Goal: Navigation & Orientation: Find specific page/section

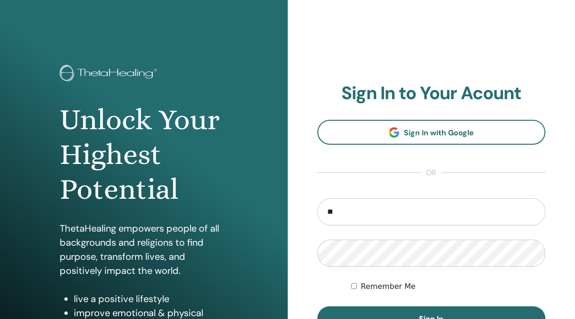
type input "*"
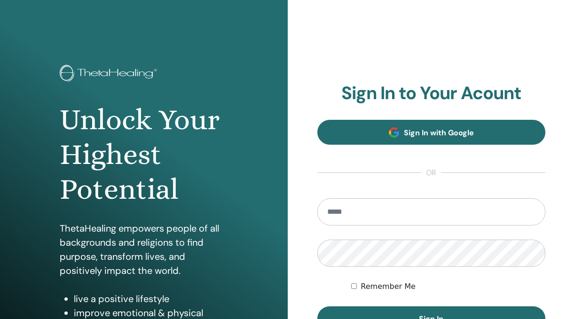
click at [360, 132] on link "Sign In with Google" at bounding box center [431, 132] width 228 height 25
click at [348, 129] on link "Sign In with Google" at bounding box center [431, 132] width 228 height 25
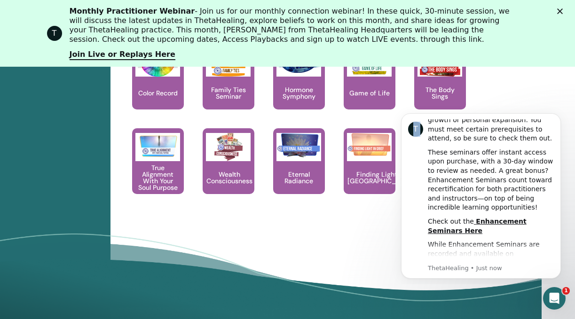
scroll to position [1352, 33]
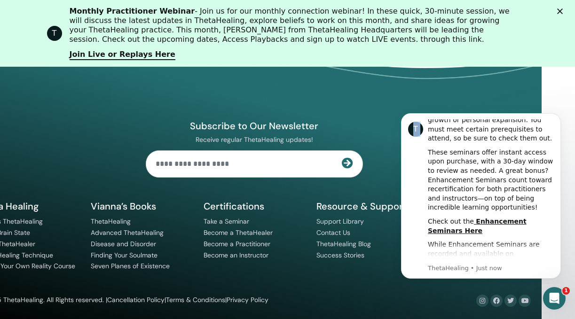
drag, startPoint x: 427, startPoint y: 121, endPoint x: 478, endPoint y: 483, distance: 365.9
click at [478, 284] on html "T Hi Jacqueline, As a ThetaHealing Practitioner and Instructor, continuous grow…" at bounding box center [481, 195] width 188 height 180
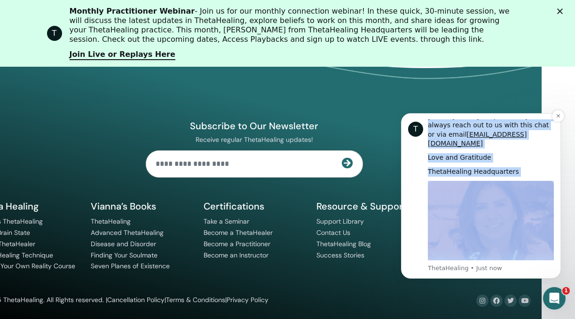
scroll to position [465, 0]
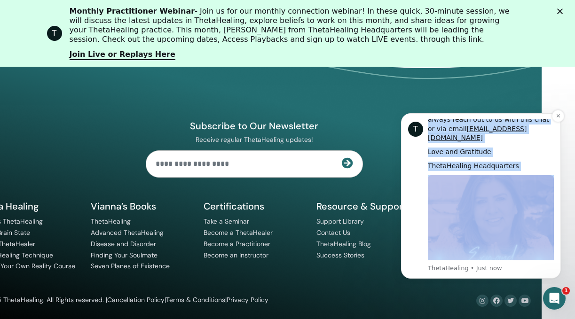
drag, startPoint x: 427, startPoint y: 120, endPoint x: 552, endPoint y: 259, distance: 186.8
click at [552, 259] on div "T Hi Jacqueline, As a ThetaHealing Practitioner and Instructor, continuous grow…" at bounding box center [481, 195] width 146 height 153
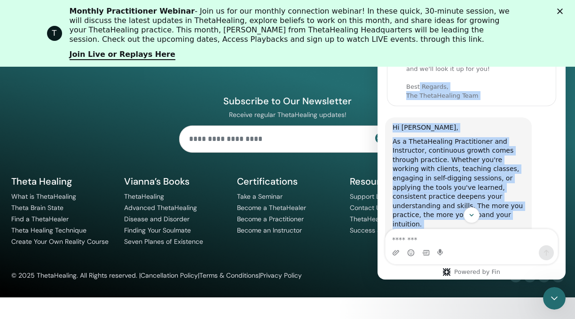
scroll to position [11, 0]
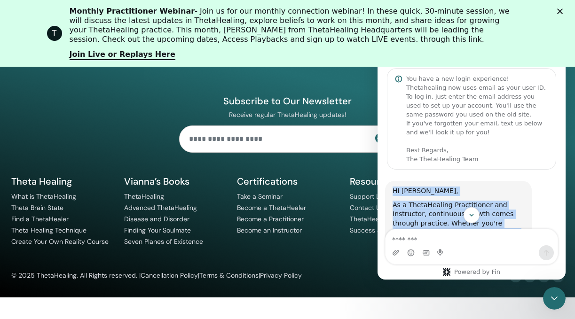
drag, startPoint x: 534, startPoint y: 211, endPoint x: 389, endPoint y: 185, distance: 147.5
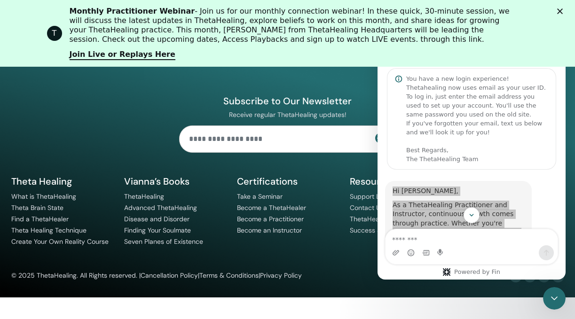
click at [229, 141] on input "text" at bounding box center [278, 139] width 196 height 26
type input "**********"
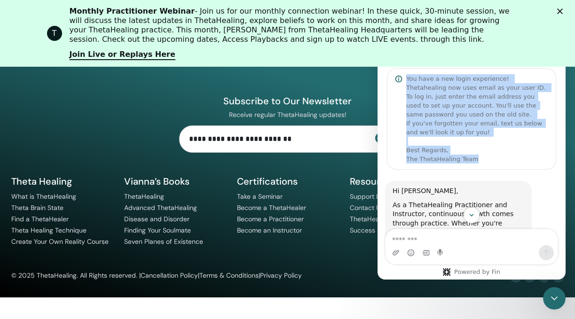
drag, startPoint x: 478, startPoint y: 158, endPoint x: 400, endPoint y: 76, distance: 113.4
click at [400, 76] on div "You have a new login experience! Thetahealing now uses email as your user ID. T…" at bounding box center [471, 119] width 169 height 102
copy div "You have a new login experience! Thetahealing now uses email as your user ID. T…"
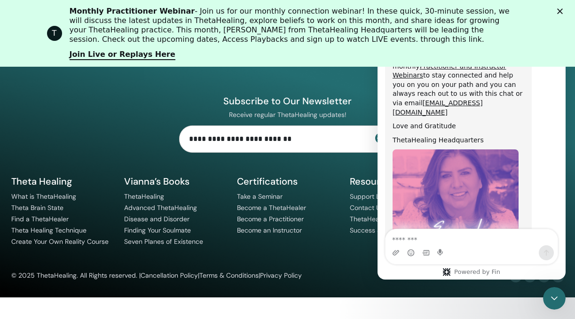
scroll to position [569, 0]
drag, startPoint x: 547, startPoint y: 98, endPoint x: 555, endPoint y: 128, distance: 31.1
click at [336, 158] on div "**********" at bounding box center [288, 154] width 564 height 255
click at [489, 273] on div "Powered by Fin" at bounding box center [471, 272] width 72 height 8
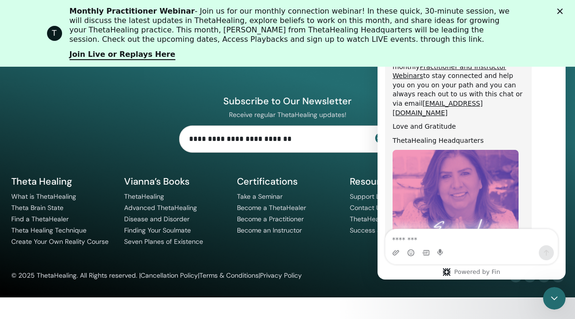
click at [103, 54] on link "Join Live or Replays Here" at bounding box center [123, 55] width 106 height 10
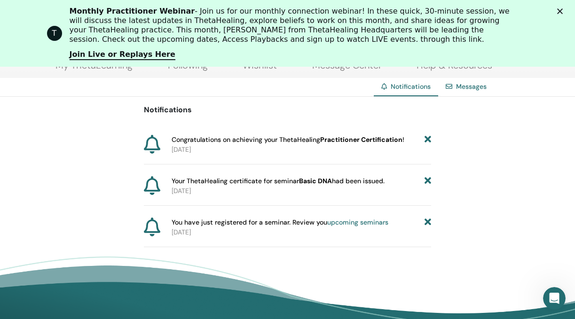
scroll to position [115, 0]
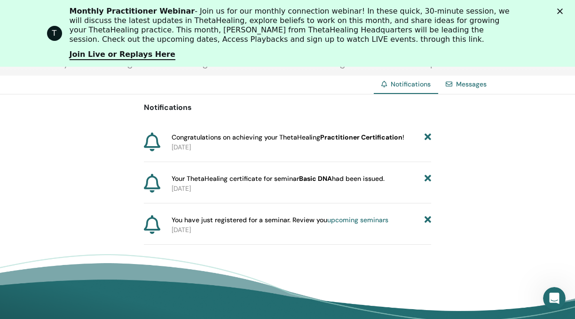
click at [318, 138] on span "Congratulations on achieving your ThetaHealing Practitioner Certification !" at bounding box center [288, 138] width 233 height 10
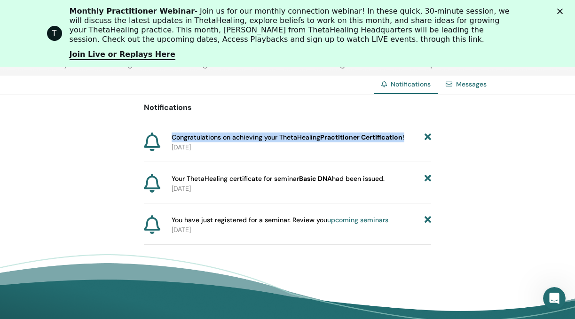
click at [318, 138] on span "Congratulations on achieving your ThetaHealing Practitioner Certification !" at bounding box center [288, 138] width 233 height 10
click at [294, 138] on span "Congratulations on achieving your ThetaHealing Practitioner Certification !" at bounding box center [288, 138] width 233 height 10
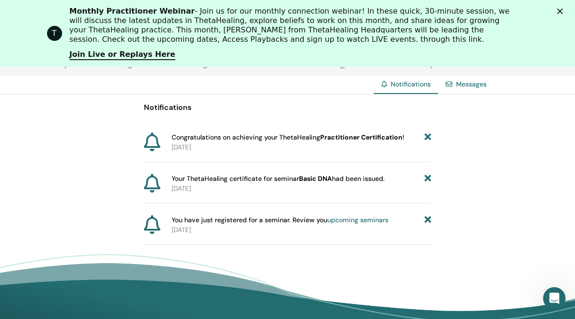
click at [284, 181] on span "Your ThetaHealing certificate for seminar Basic DNA had been issued." at bounding box center [278, 179] width 213 height 10
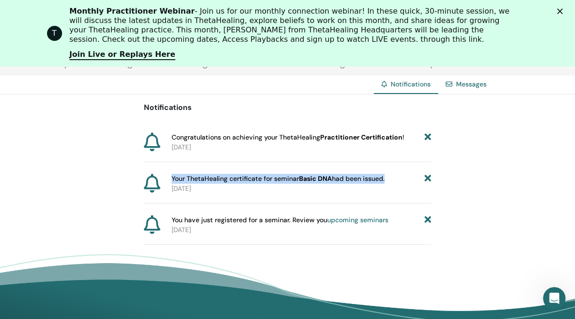
click at [284, 181] on span "Your ThetaHealing certificate for seminar Basic DNA had been issued." at bounding box center [278, 179] width 213 height 10
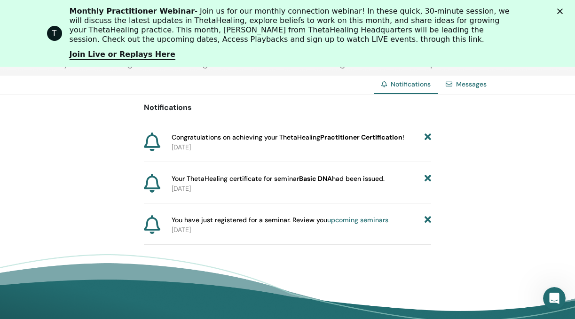
click at [277, 218] on span "You have just registered for a seminar. Review you upcoming seminars" at bounding box center [280, 220] width 217 height 10
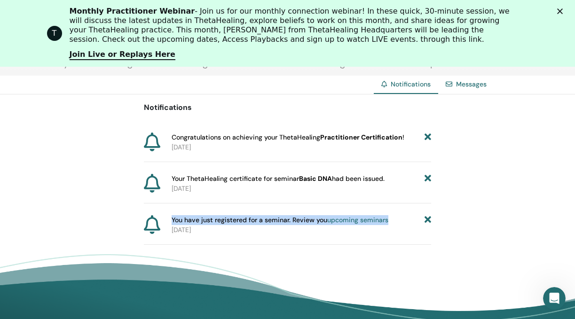
click at [277, 218] on span "You have just registered for a seminar. Review you upcoming seminars" at bounding box center [280, 220] width 217 height 10
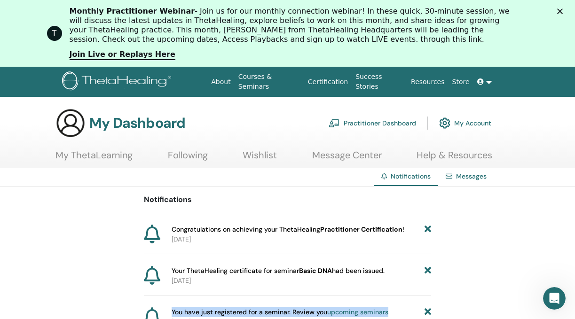
scroll to position [0, 0]
click at [448, 153] on link "Help & Resources" at bounding box center [454, 158] width 76 height 18
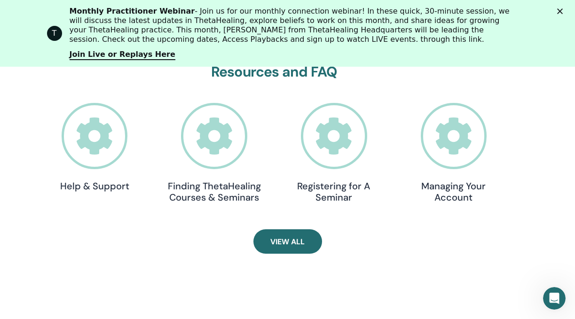
scroll to position [335, 0]
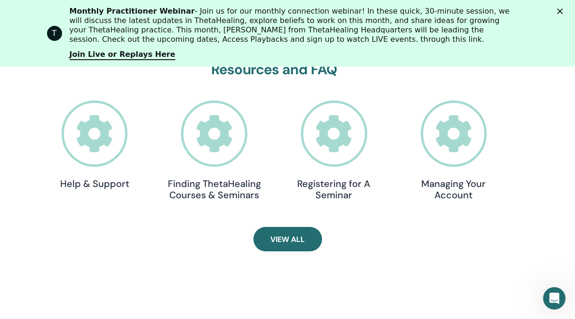
click at [95, 139] on icon at bounding box center [95, 134] width 66 height 66
